Goal: Task Accomplishment & Management: Use online tool/utility

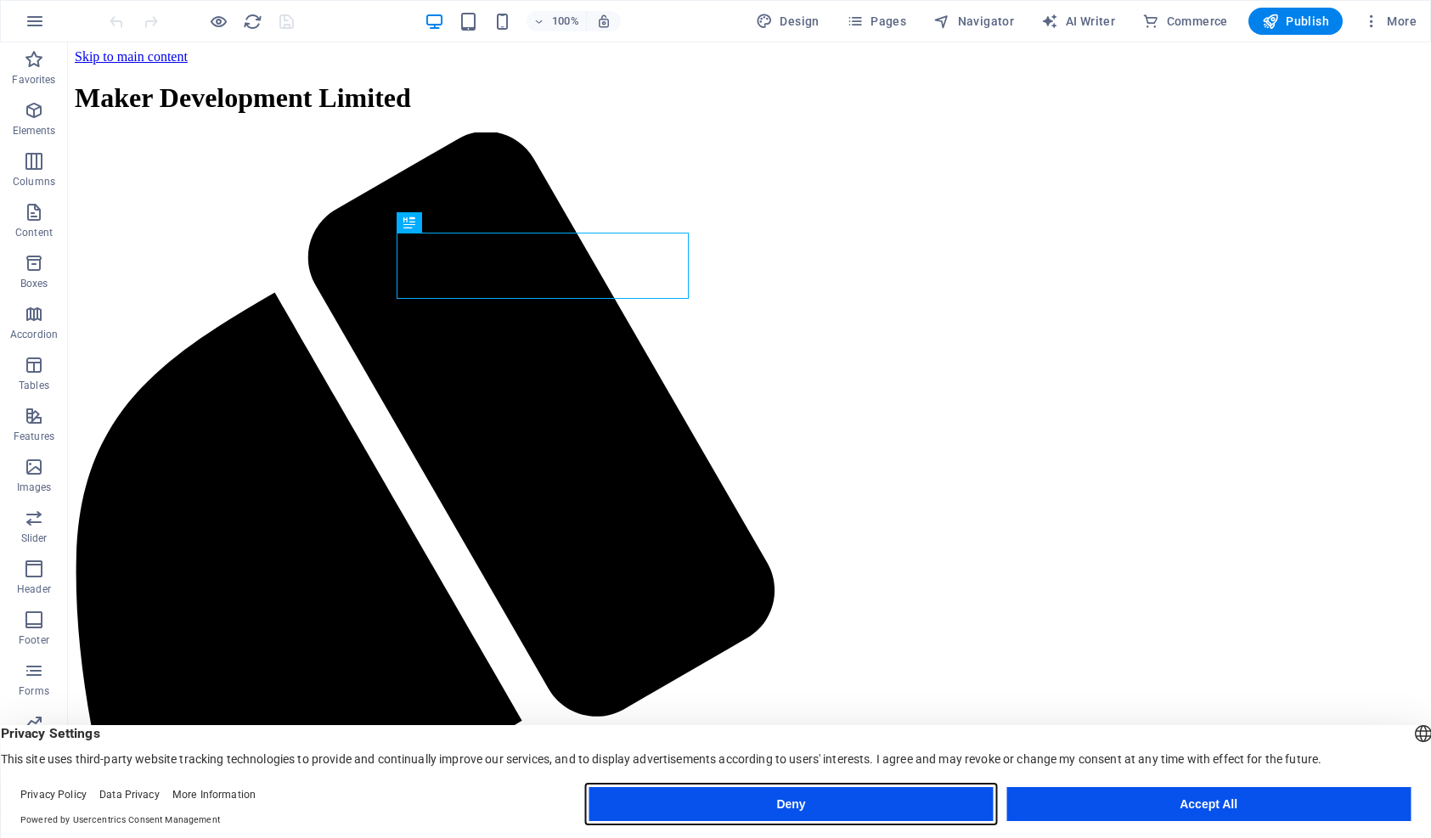
click at [918, 796] on button "Deny" at bounding box center [791, 804] width 404 height 34
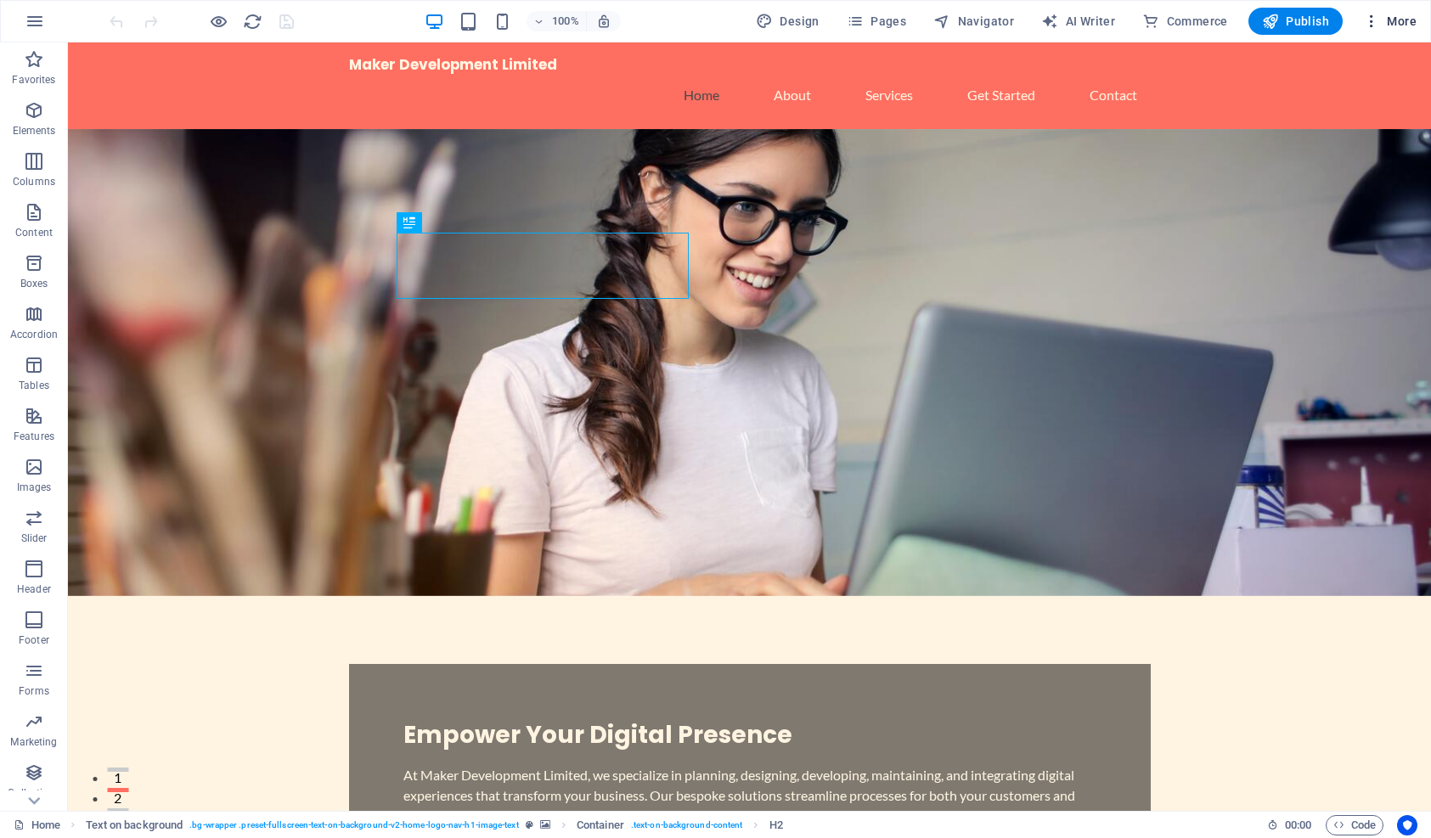
click at [1403, 28] on span "More" at bounding box center [1389, 21] width 53 height 17
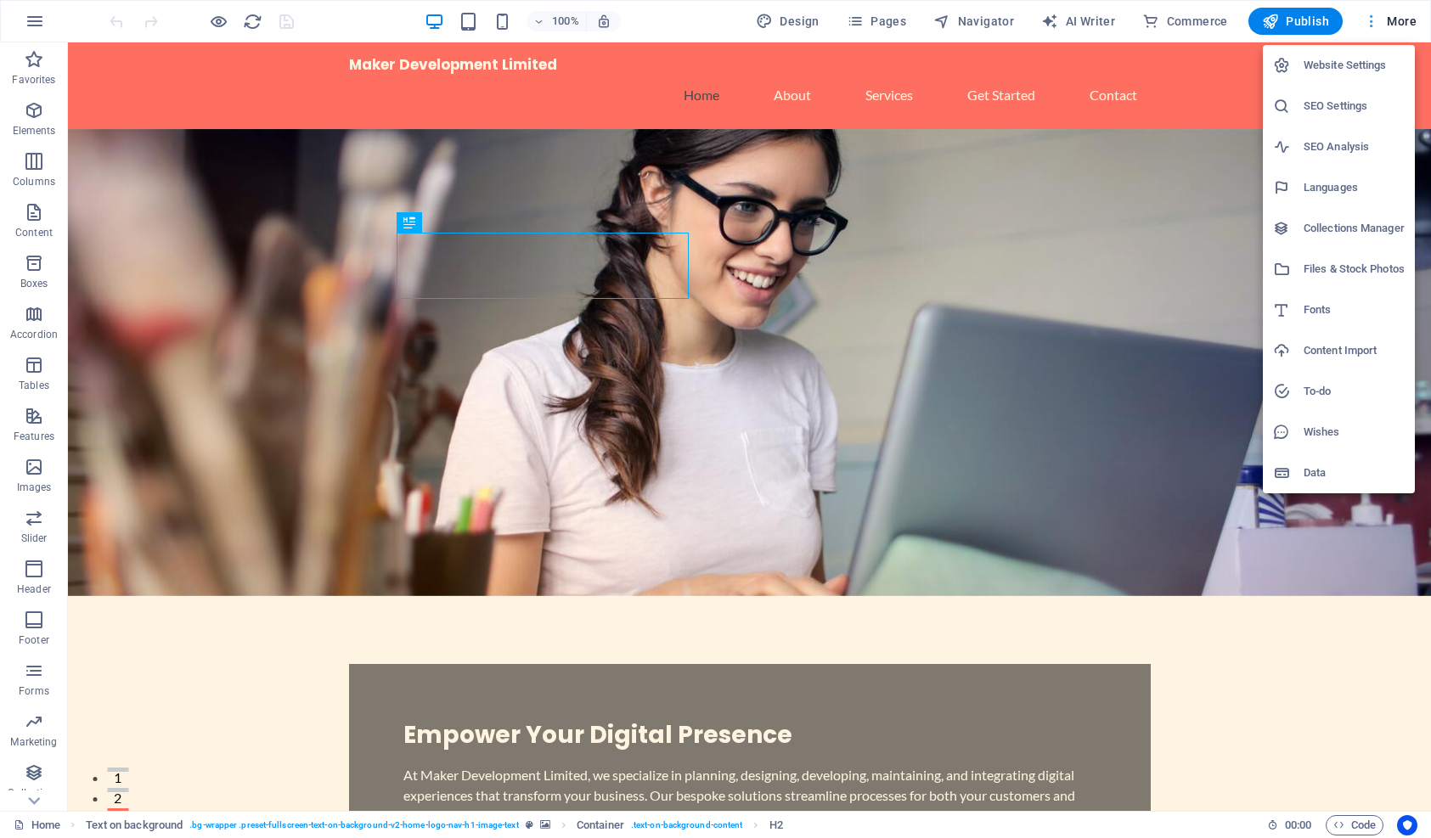
click at [1403, 28] on div at bounding box center [715, 419] width 1431 height 838
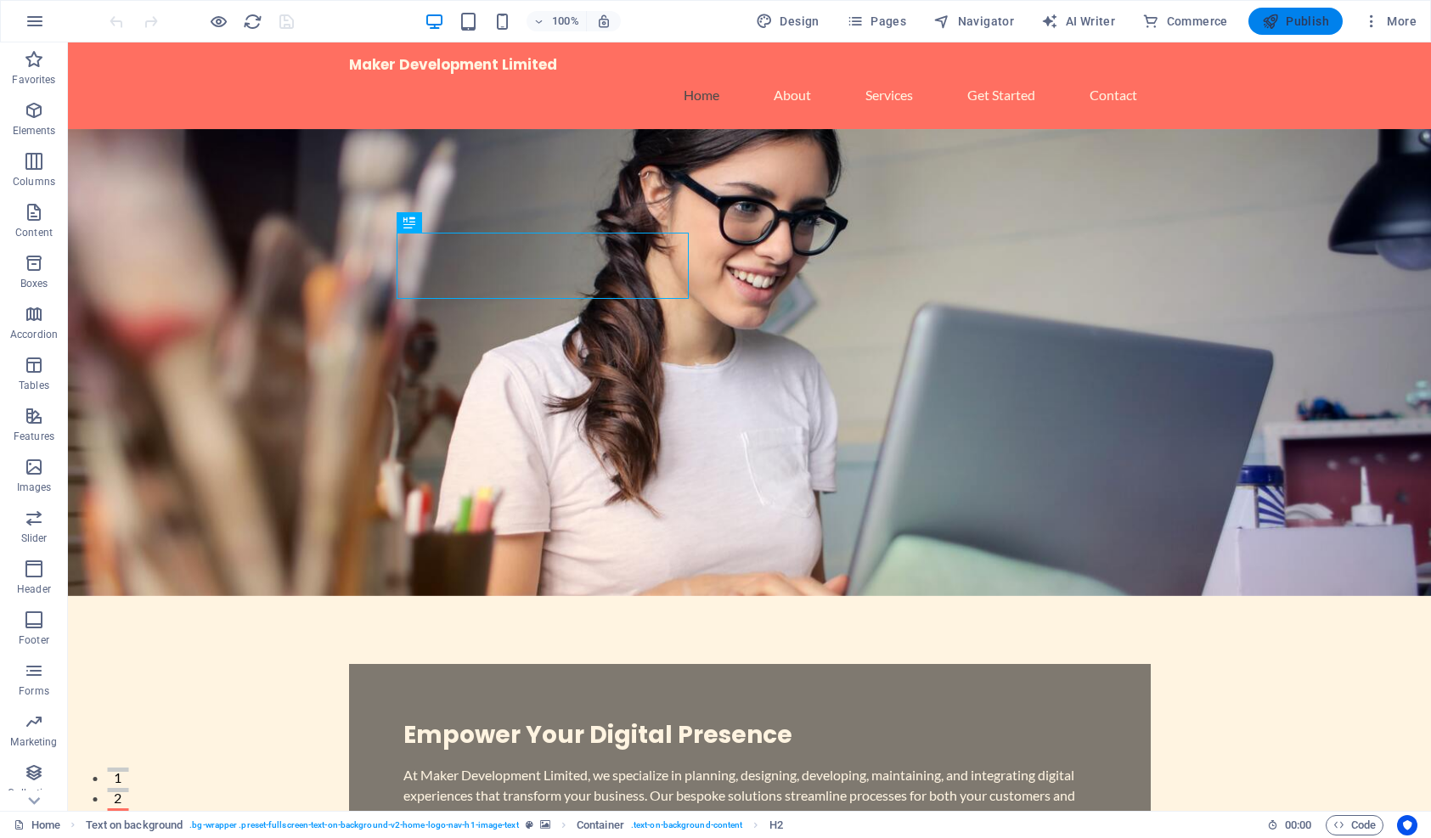
click at [1303, 16] on span "Publish" at bounding box center [1295, 21] width 67 height 17
